Goal: Browse casually: Explore the website without a specific task or goal

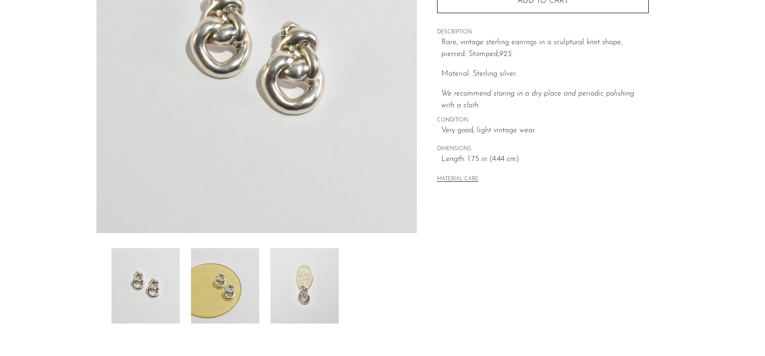
scroll to position [164, 0]
click at [278, 281] on img at bounding box center [305, 284] width 68 height 75
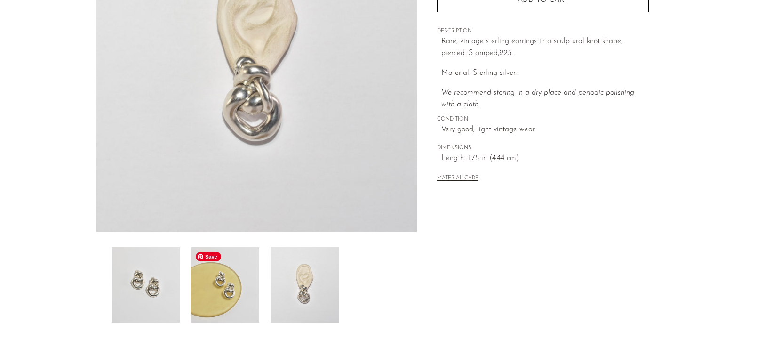
click at [230, 289] on img at bounding box center [225, 284] width 68 height 75
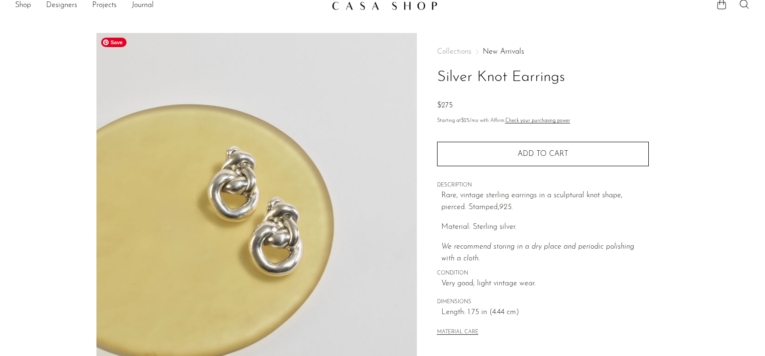
scroll to position [7, 0]
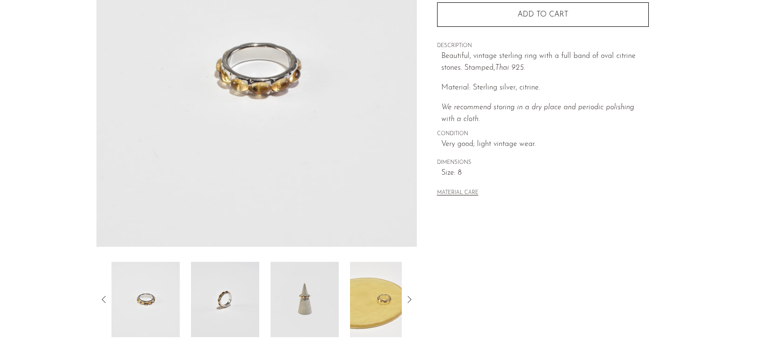
scroll to position [162, 0]
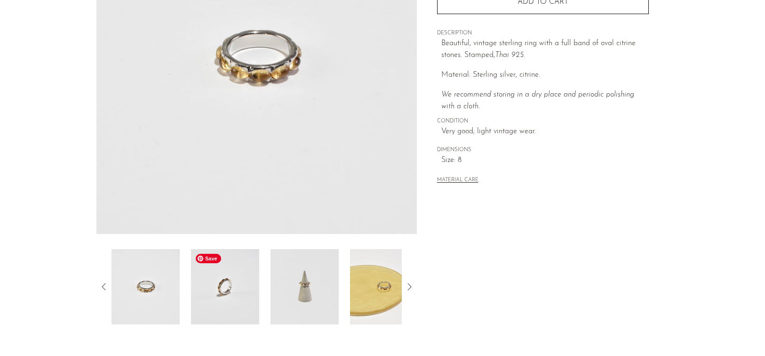
click at [229, 304] on img at bounding box center [225, 286] width 68 height 75
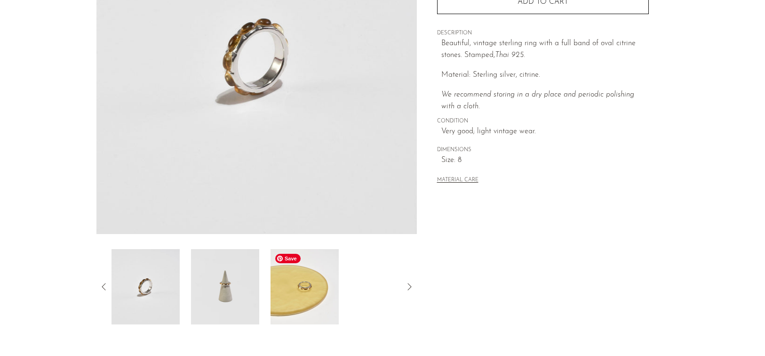
click at [275, 297] on img at bounding box center [305, 286] width 68 height 75
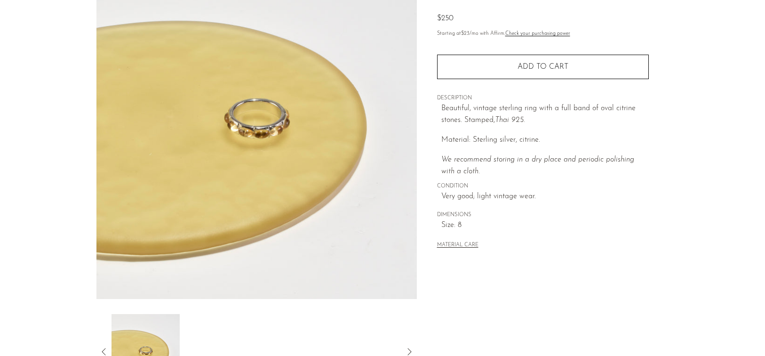
scroll to position [0, 0]
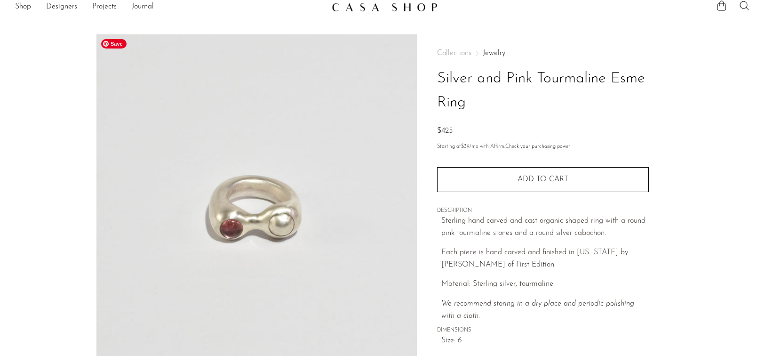
scroll to position [8, 0]
